Goal: Information Seeking & Learning: Check status

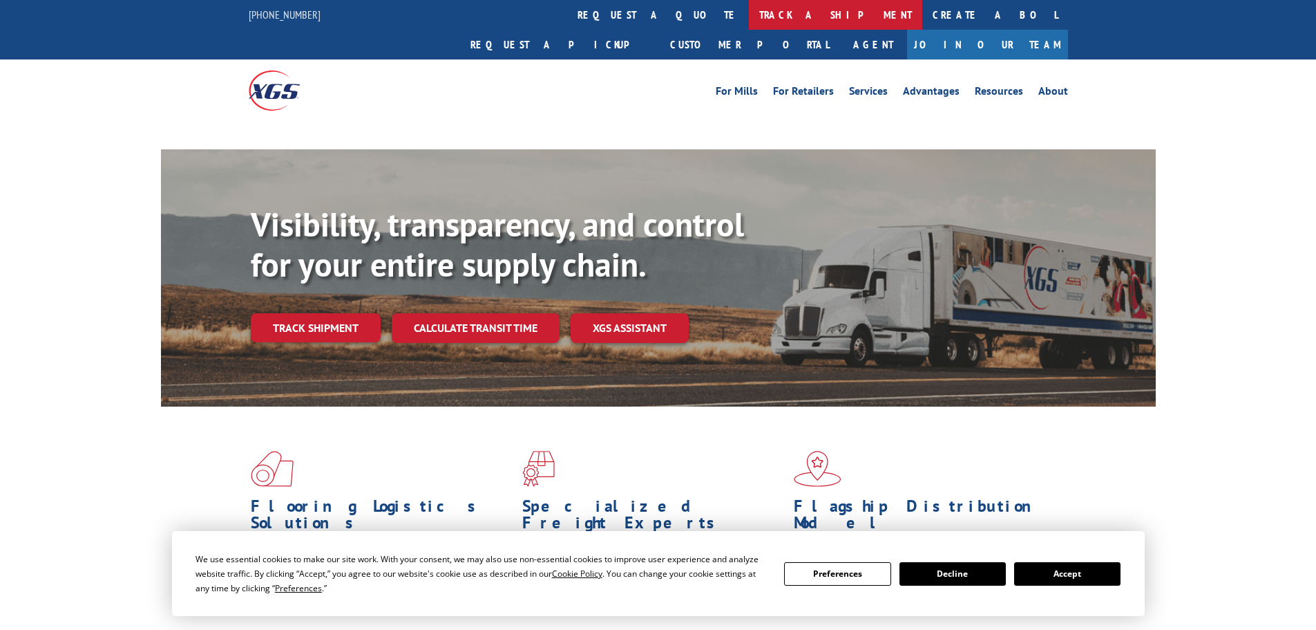
click at [749, 20] on link "track a shipment" at bounding box center [835, 15] width 173 height 30
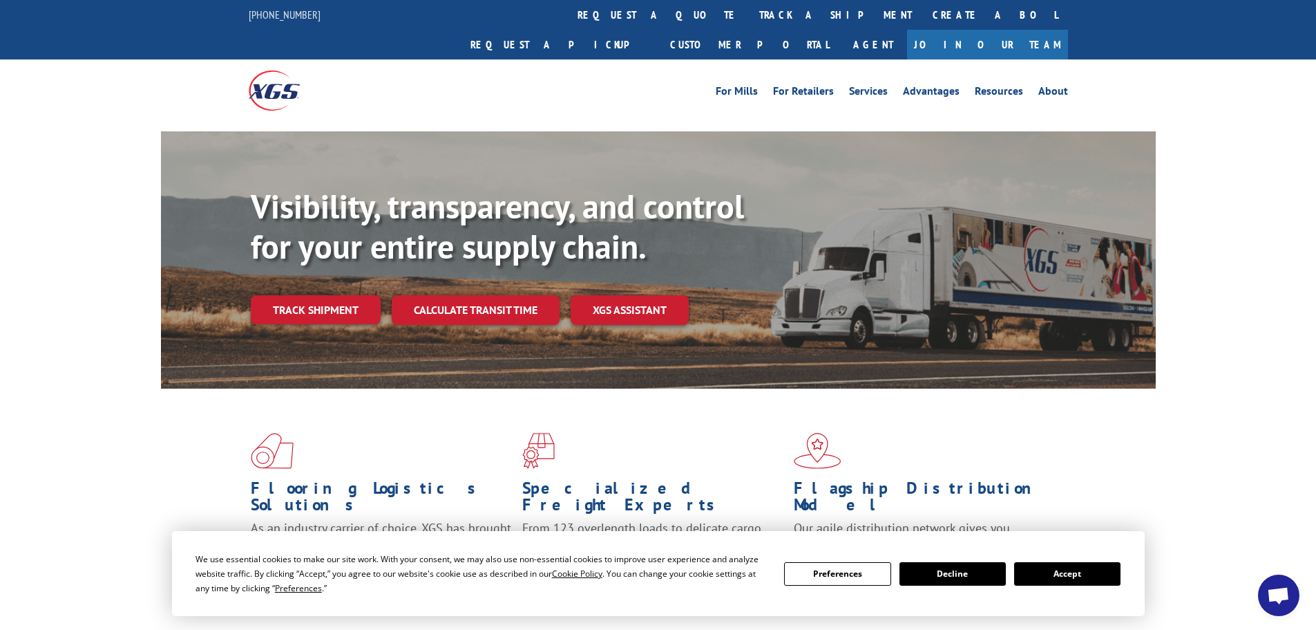
drag, startPoint x: 1058, startPoint y: 566, endPoint x: 1012, endPoint y: 537, distance: 54.6
click at [1059, 567] on button "Accept" at bounding box center [1067, 573] width 106 height 23
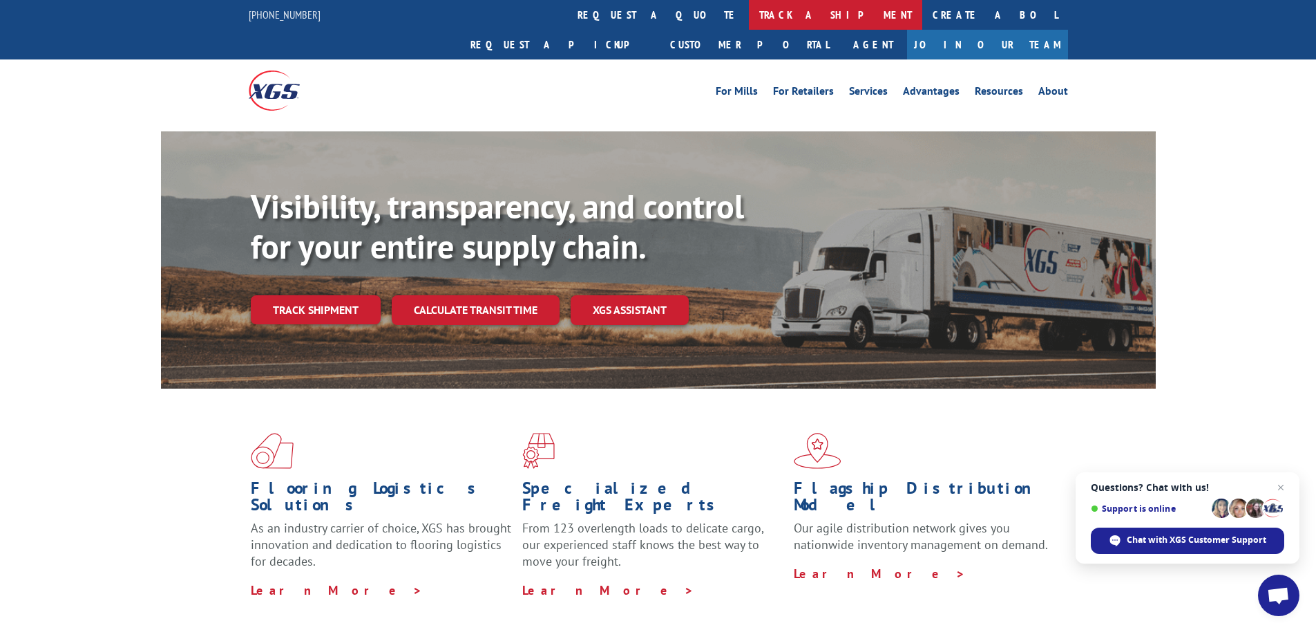
click at [749, 17] on link "track a shipment" at bounding box center [835, 15] width 173 height 30
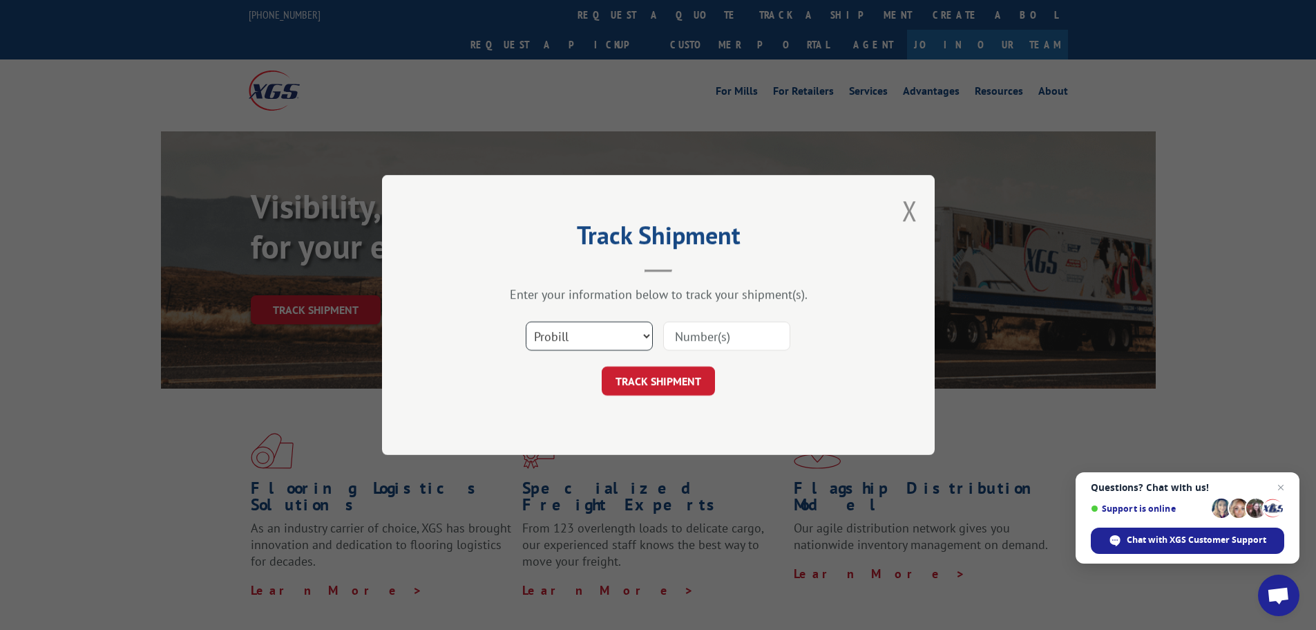
click at [582, 337] on select "Select category... Probill BOL PO" at bounding box center [589, 335] width 127 height 29
click at [526, 321] on select "Select category... Probill BOL PO" at bounding box center [589, 335] width 127 height 29
click at [583, 334] on select "Select category... Probill BOL PO" at bounding box center [589, 335] width 127 height 29
select select "bol"
click at [526, 321] on select "Select category... Probill BOL PO" at bounding box center [589, 335] width 127 height 29
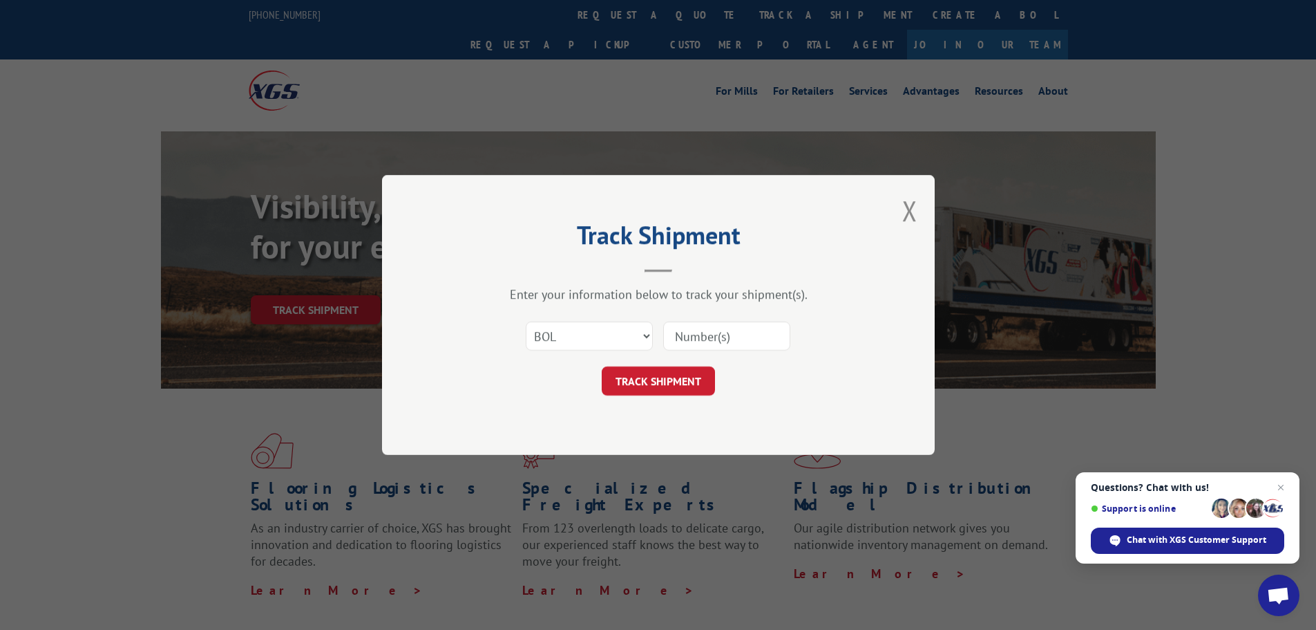
click at [710, 331] on input at bounding box center [726, 335] width 127 height 29
paste input "6013589"
type input "6013589"
click at [668, 379] on button "TRACK SHIPMENT" at bounding box center [658, 380] width 113 height 29
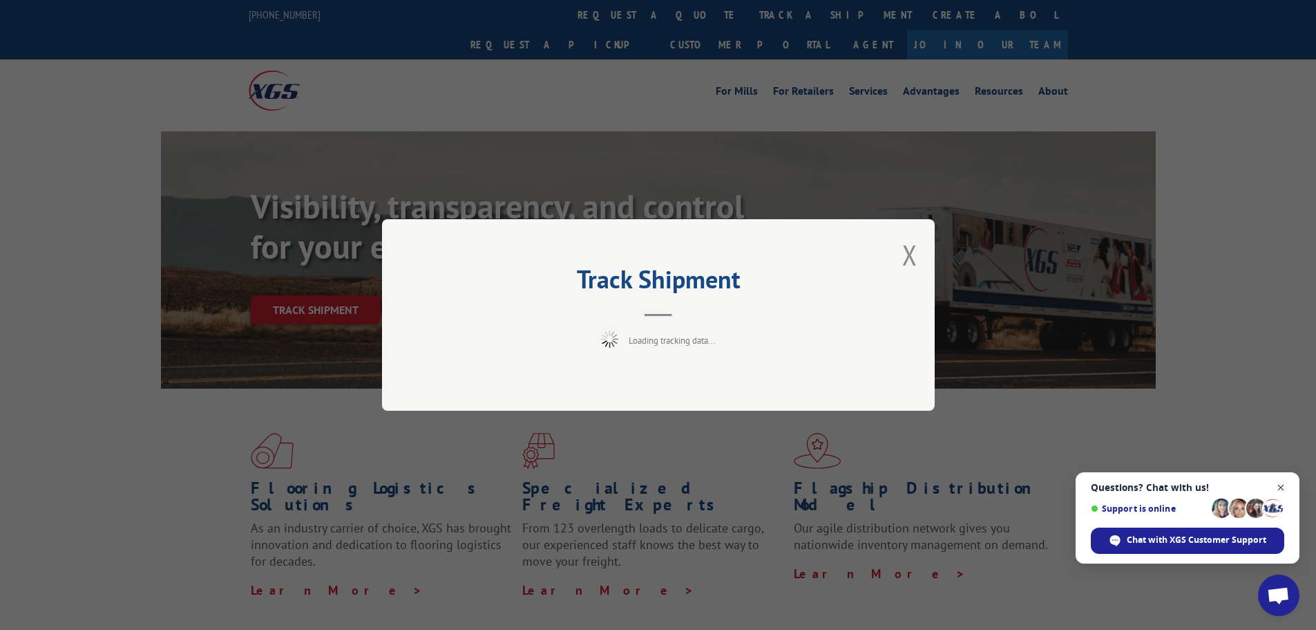
click at [1285, 486] on span "Open chat" at bounding box center [1281, 487] width 17 height 17
